Goal: Information Seeking & Learning: Learn about a topic

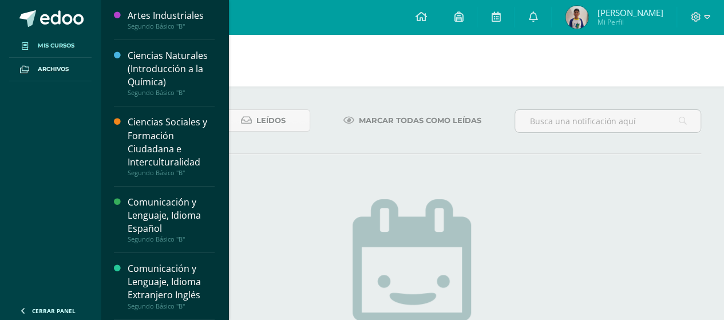
click at [56, 48] on span "Mis cursos" at bounding box center [56, 45] width 37 height 9
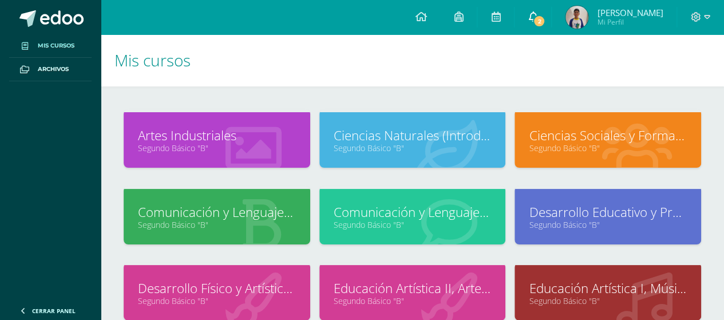
click at [546, 19] on span "2" at bounding box center [539, 21] width 13 height 13
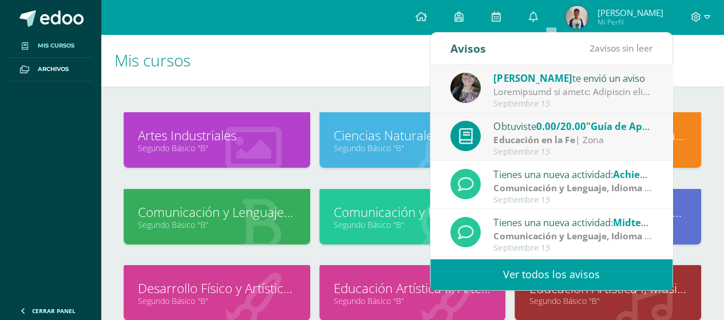
click at [559, 86] on div at bounding box center [573, 91] width 159 height 13
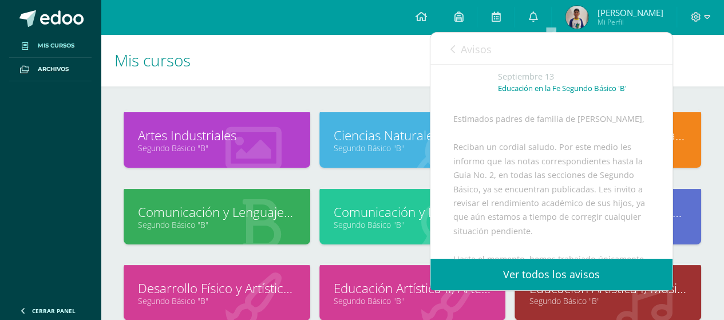
scroll to position [63, 0]
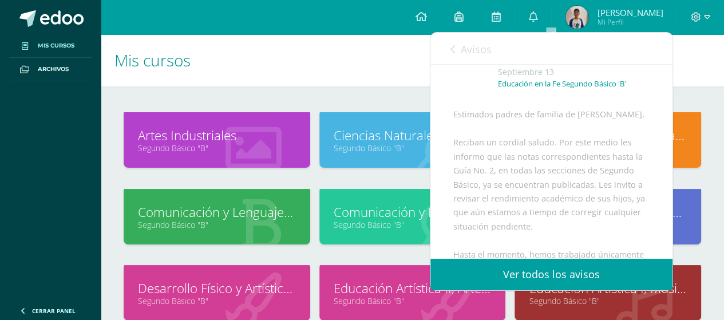
click at [459, 58] on link "Avisos" at bounding box center [471, 49] width 41 height 33
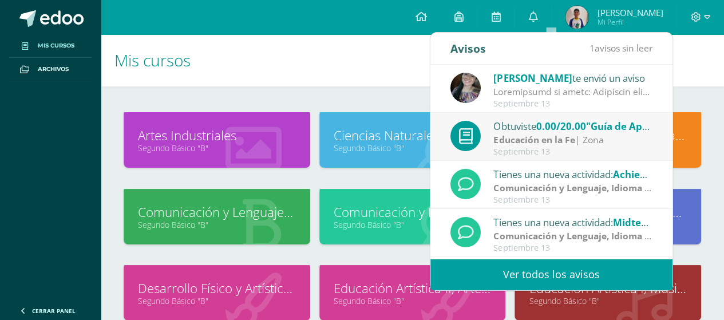
click at [491, 141] on div "Obtuviste 0.00/20.00 "Guía de Aprendizaje No. 2" en Educación en la Fe Educació…" at bounding box center [552, 138] width 202 height 38
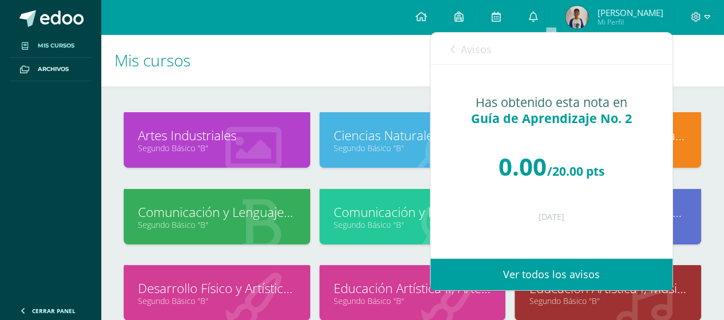
click at [484, 44] on span "Avisos" at bounding box center [476, 49] width 31 height 14
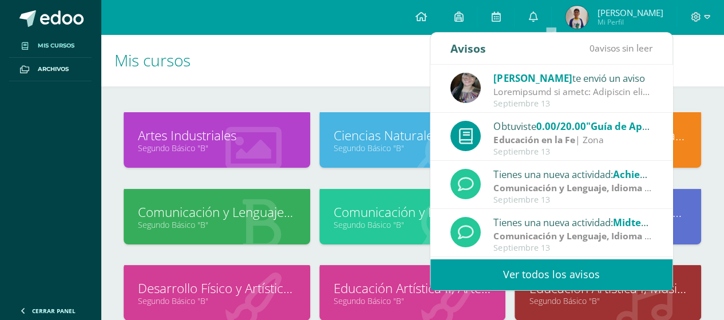
click at [348, 49] on h1 "Mis cursos" at bounding box center [413, 60] width 596 height 52
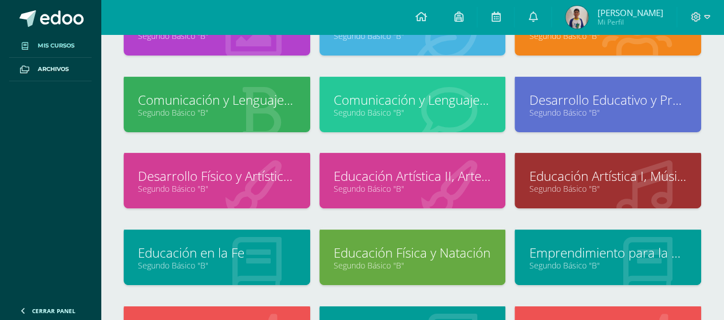
scroll to position [135, 0]
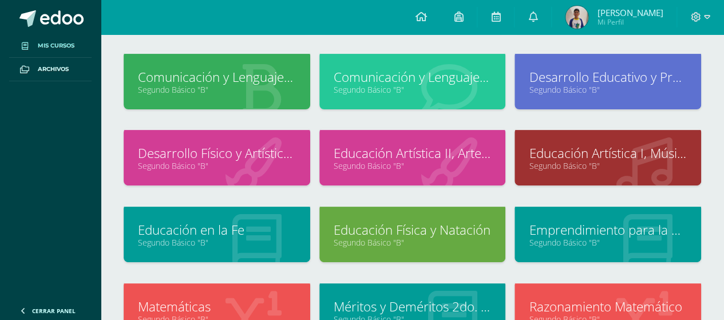
click at [254, 215] on icon at bounding box center [256, 242] width 49 height 56
click at [246, 223] on link "Educación en la Fe" at bounding box center [217, 230] width 158 height 18
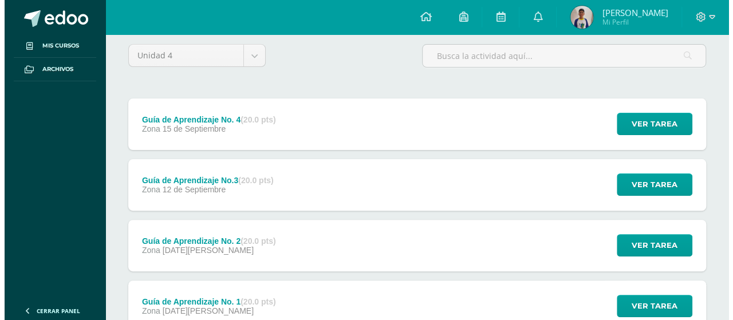
scroll to position [96, 0]
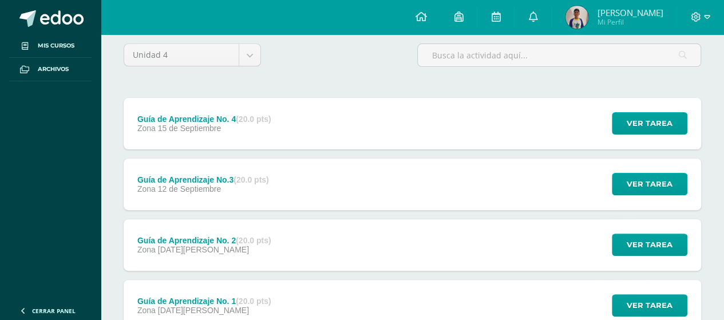
click at [665, 265] on div "Ver tarea" at bounding box center [648, 245] width 107 height 52
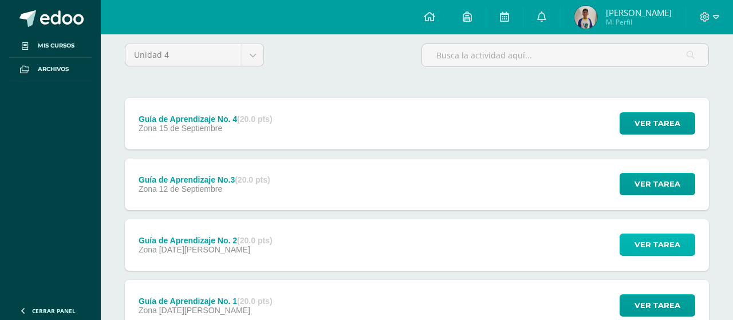
click at [665, 252] on span "Ver tarea" at bounding box center [657, 244] width 46 height 21
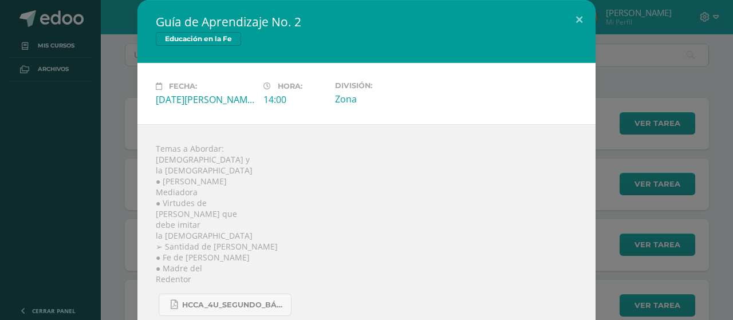
click at [676, 243] on div "Guía de Aprendizaje No. 2 Educación en la Fe Fecha: Viernes 29 de Agosto Hora: …" at bounding box center [367, 167] width 724 height 335
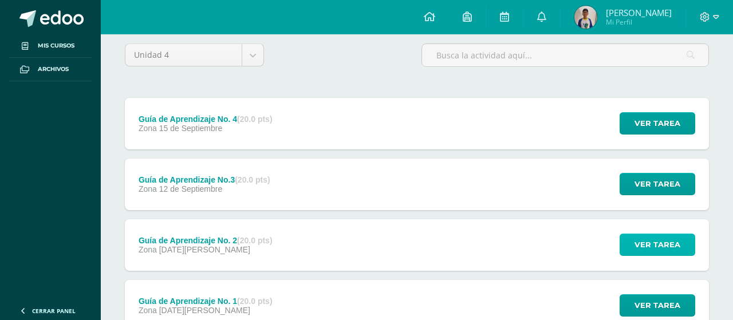
click at [646, 251] on span "Ver tarea" at bounding box center [657, 244] width 46 height 21
